Goal: Navigation & Orientation: Find specific page/section

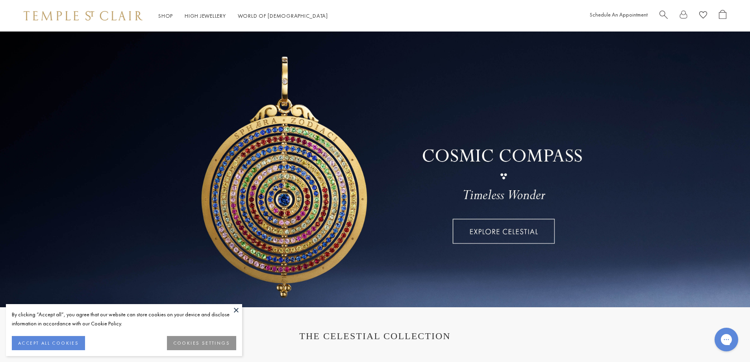
click at [73, 337] on button "ACCEPT ALL COOKIES" at bounding box center [48, 343] width 73 height 14
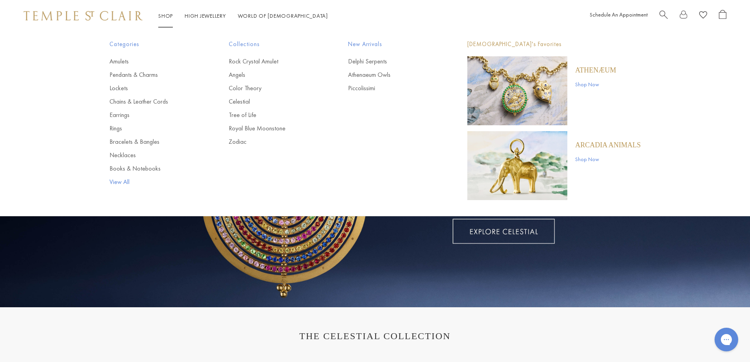
click at [115, 182] on link "View All" at bounding box center [154, 182] width 88 height 9
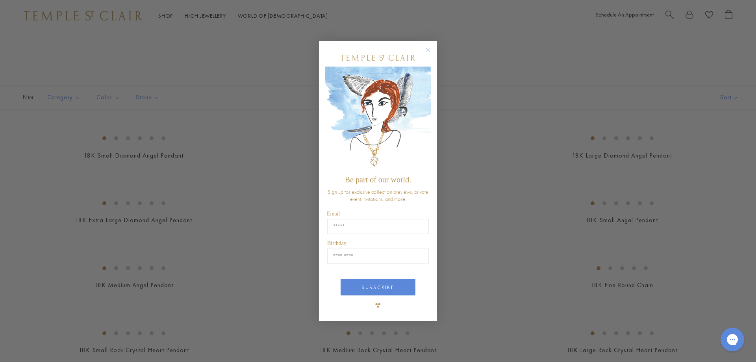
click at [427, 50] on circle "Close dialog" at bounding box center [427, 49] width 9 height 9
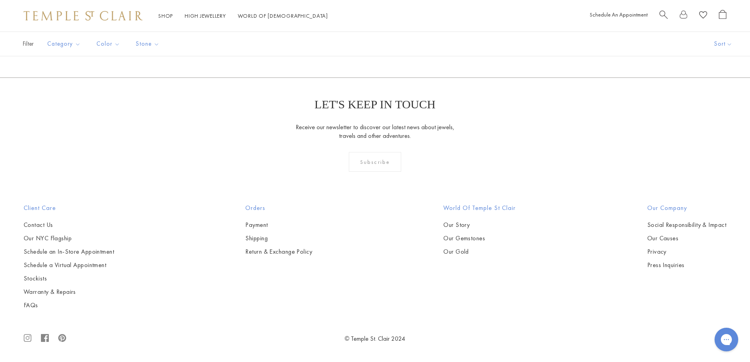
scroll to position [7130, 0]
click at [336, 46] on link "2" at bounding box center [337, 35] width 26 height 22
click at [360, 46] on link "3" at bounding box center [362, 35] width 26 height 22
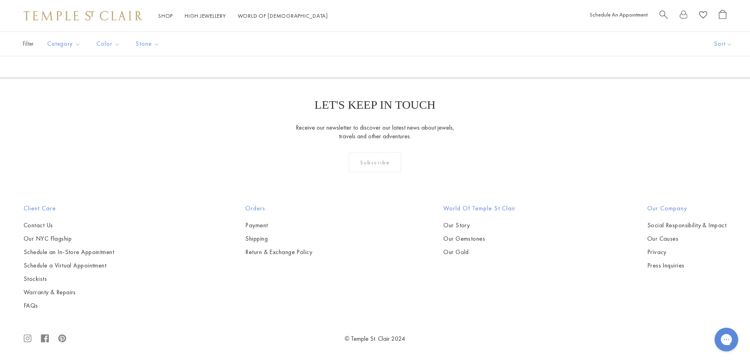
click at [375, 46] on link "4" at bounding box center [375, 35] width 26 height 22
click at [387, 46] on link "5" at bounding box center [388, 35] width 26 height 22
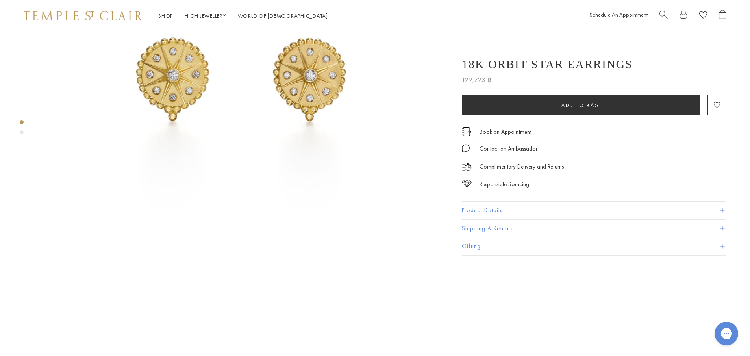
scroll to position [79, 0]
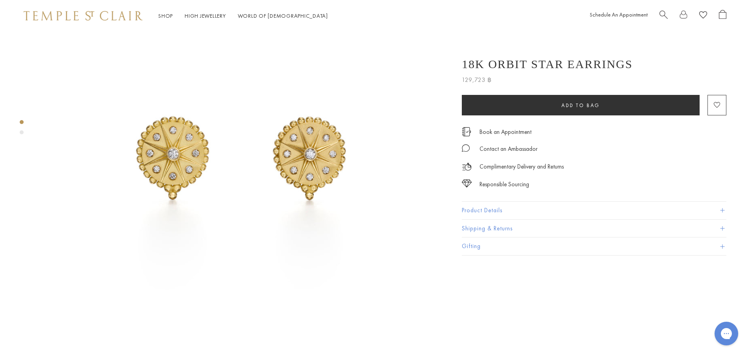
click at [295, 204] on img at bounding box center [241, 155] width 404 height 404
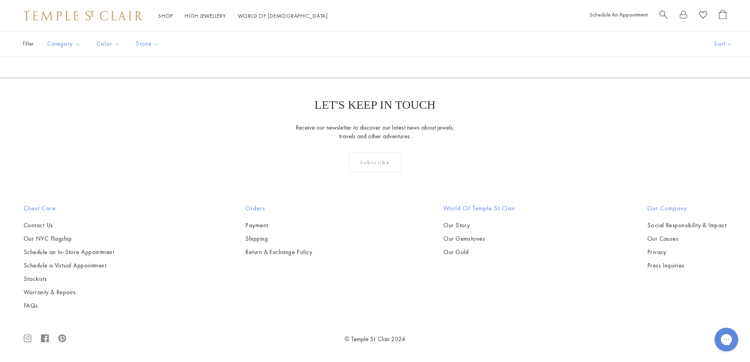
scroll to position [3821, 0]
click at [412, 46] on link "6" at bounding box center [414, 35] width 26 height 22
click at [427, 46] on link "7" at bounding box center [427, 35] width 26 height 22
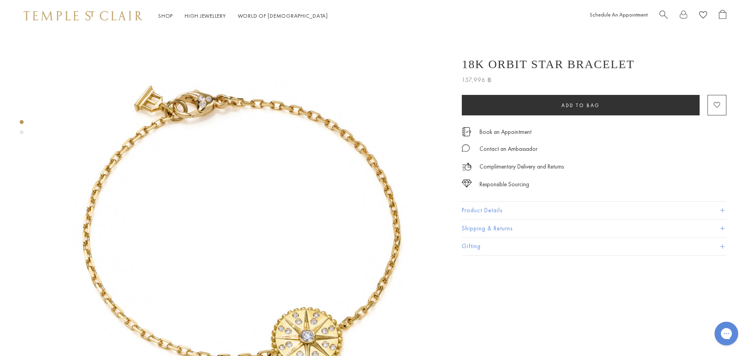
scroll to position [39, 0]
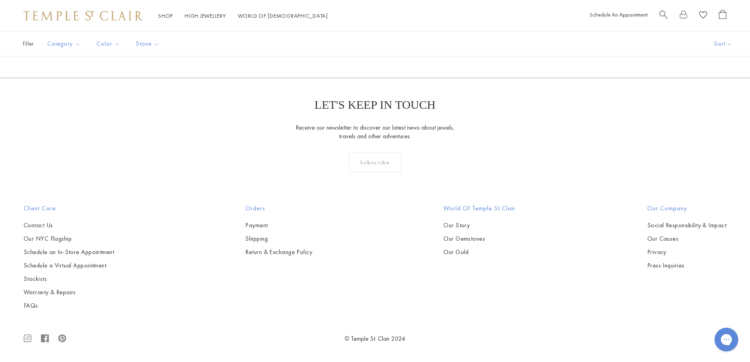
scroll to position [5121, 0]
click at [439, 46] on link "8" at bounding box center [439, 35] width 26 height 22
click at [189, 12] on link "High Jewellery High Jewellery" at bounding box center [205, 15] width 41 height 7
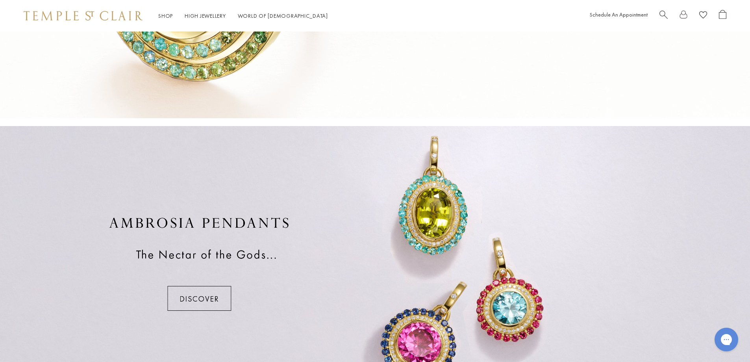
scroll to position [552, 0]
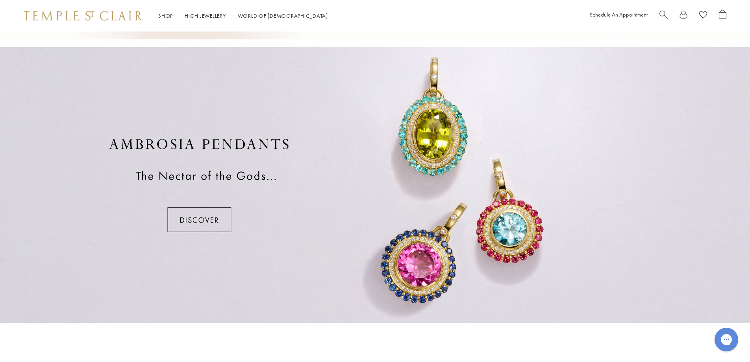
click at [178, 206] on div at bounding box center [375, 185] width 750 height 276
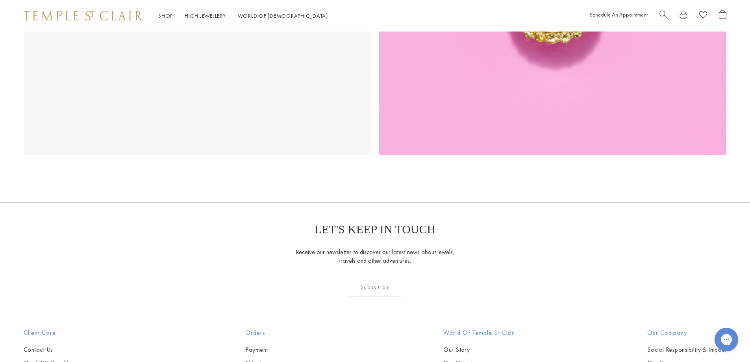
scroll to position [2055, 0]
